Goal: Find specific page/section

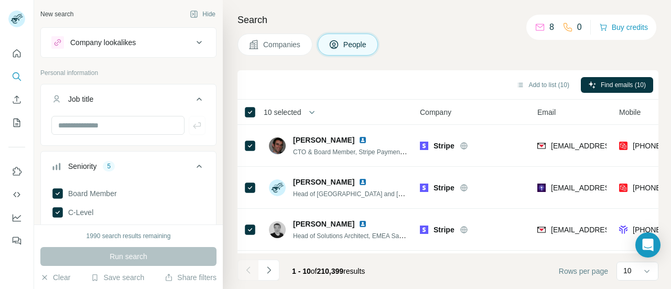
scroll to position [273, 0]
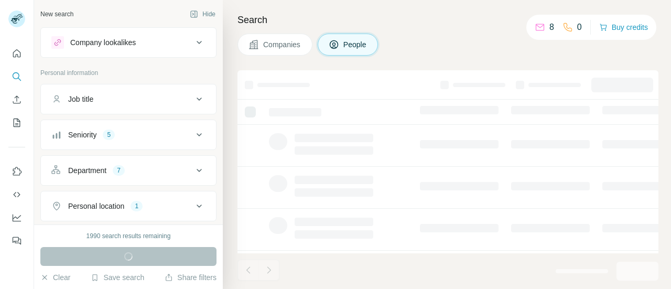
click at [202, 12] on button "Hide" at bounding box center [202, 14] width 40 height 16
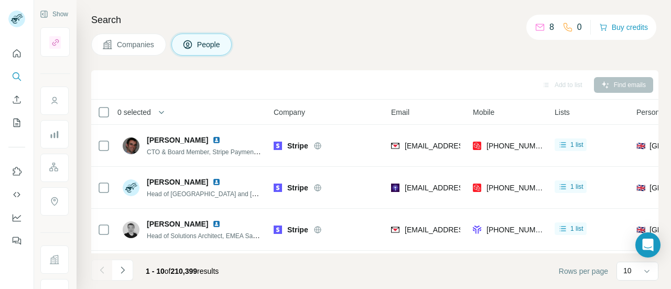
click at [385, 46] on div "Companies People" at bounding box center [374, 45] width 567 height 22
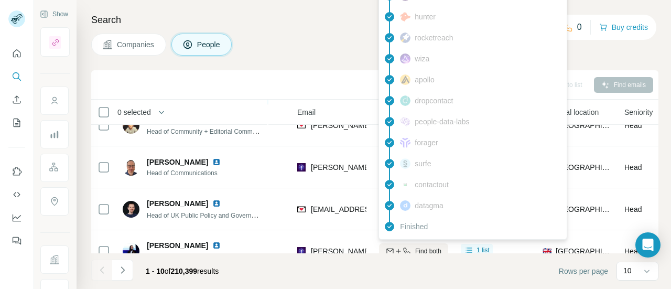
scroll to position [147, 94]
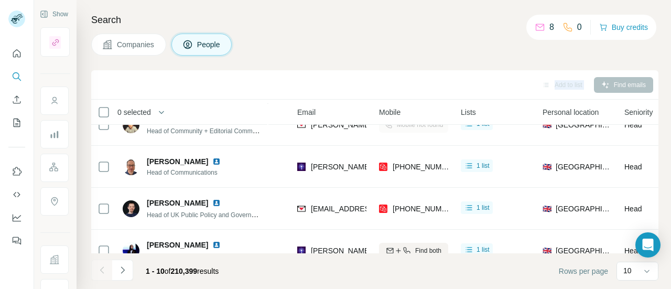
drag, startPoint x: 222, startPoint y: 77, endPoint x: 288, endPoint y: 69, distance: 66.1
click at [288, 69] on div "Search Companies People Add to list Find emails 0 selected People Company Email…" at bounding box center [374, 144] width 594 height 289
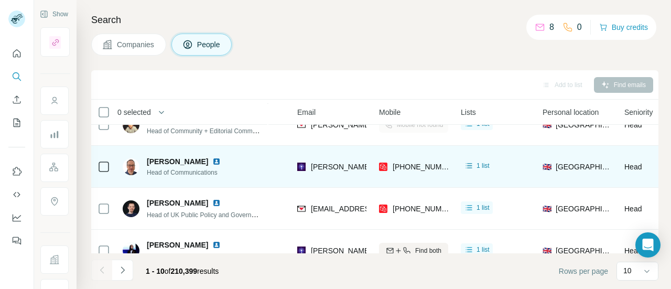
scroll to position [296, 94]
